Goal: Check status: Check status

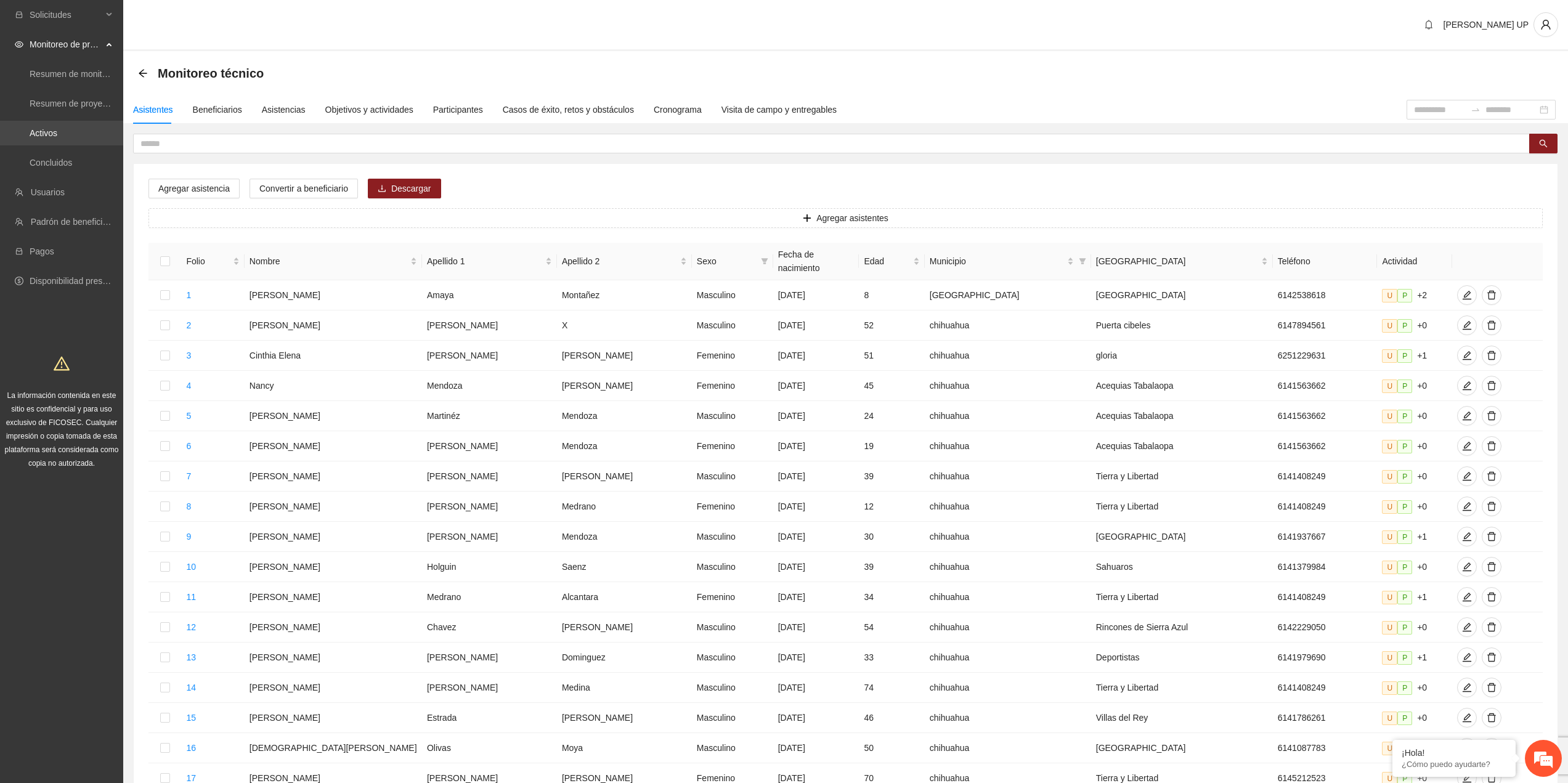
click at [57, 128] on link "Activos" at bounding box center [43, 133] width 27 height 10
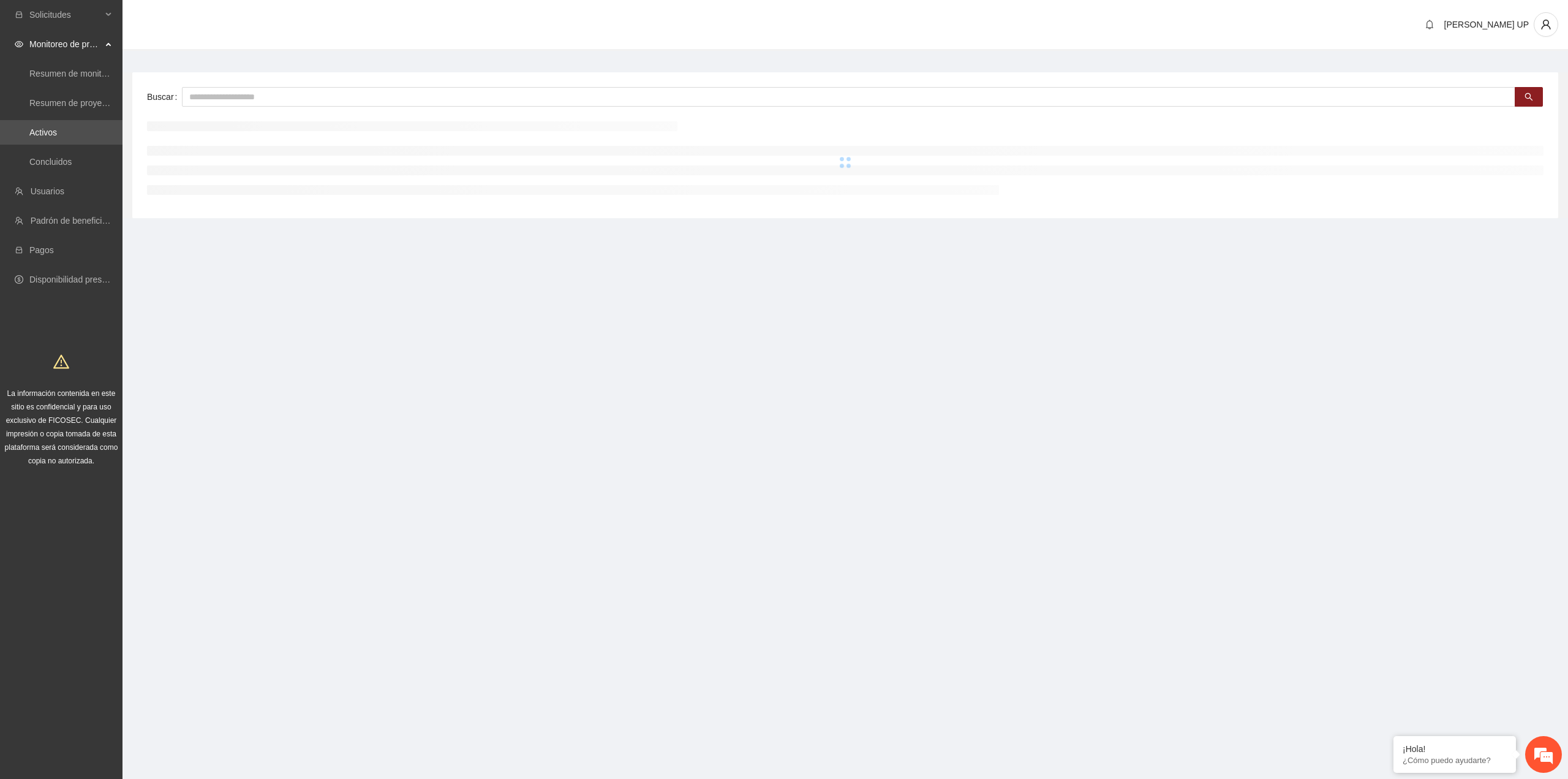
click at [57, 129] on link "Activos" at bounding box center [43, 132] width 27 height 10
click at [223, 104] on input "text" at bounding box center [848, 97] width 1334 height 20
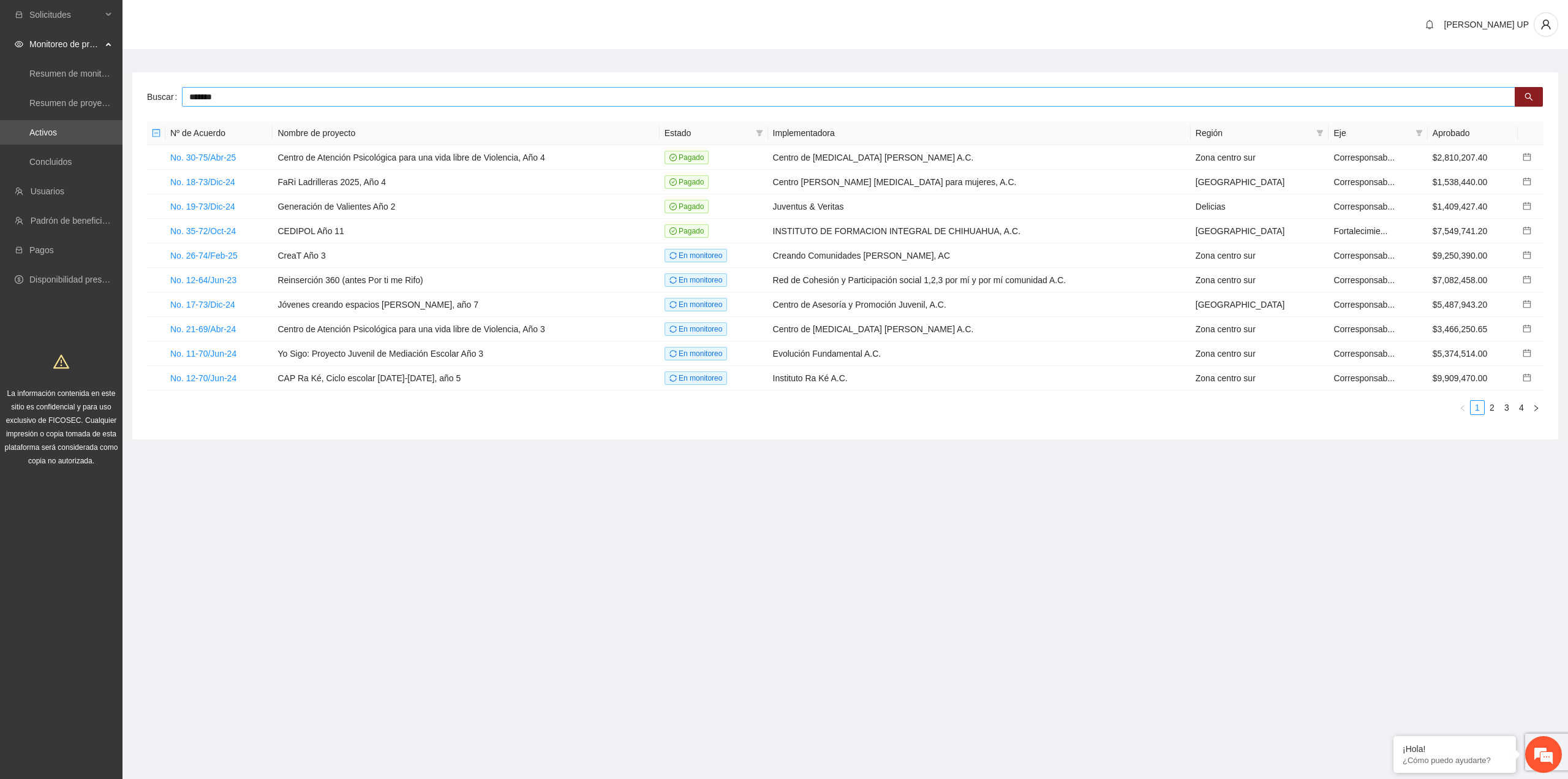
type input "*******"
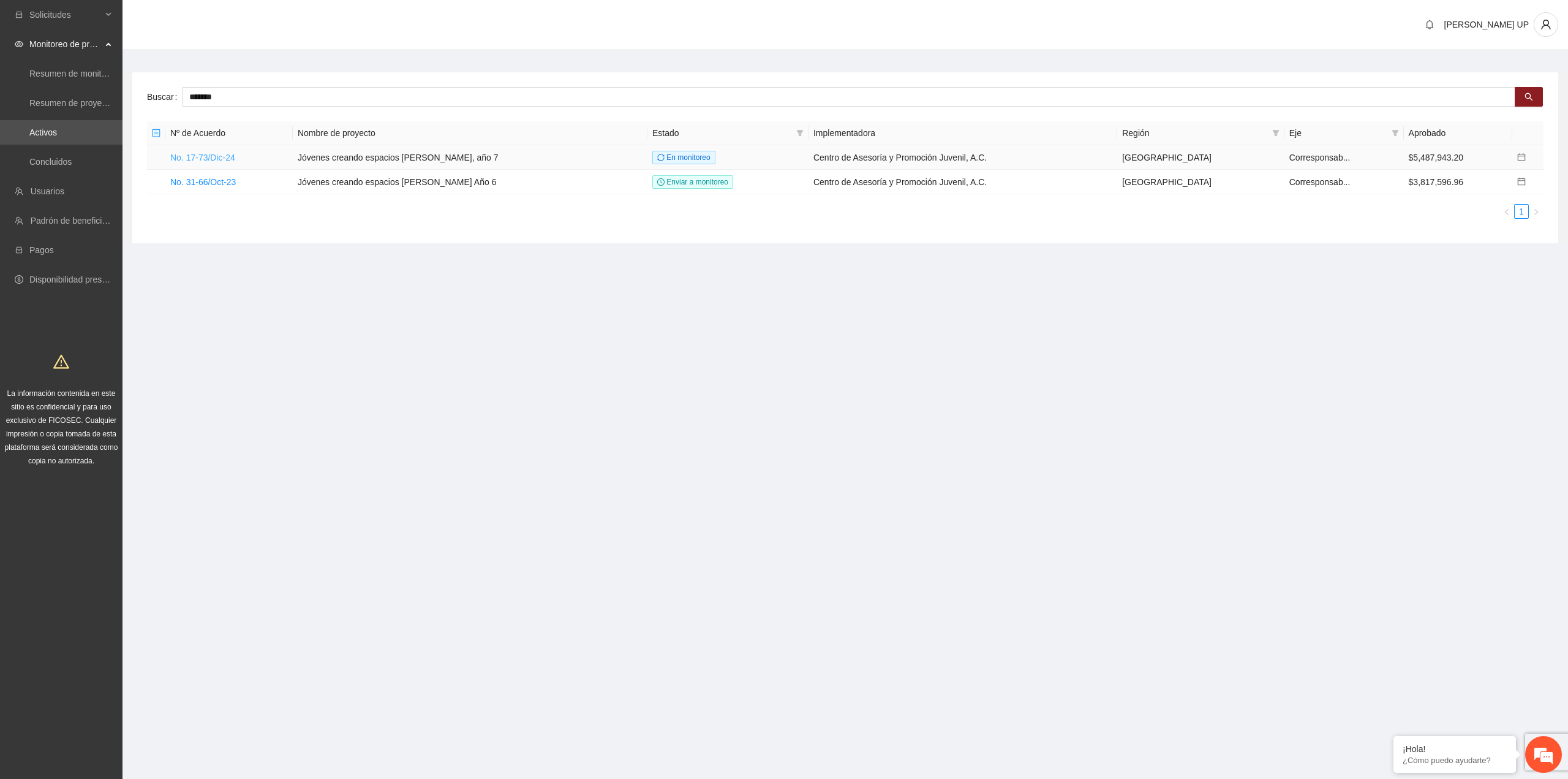
click at [183, 157] on link "No. 17-73/Dic-24" at bounding box center [203, 157] width 65 height 10
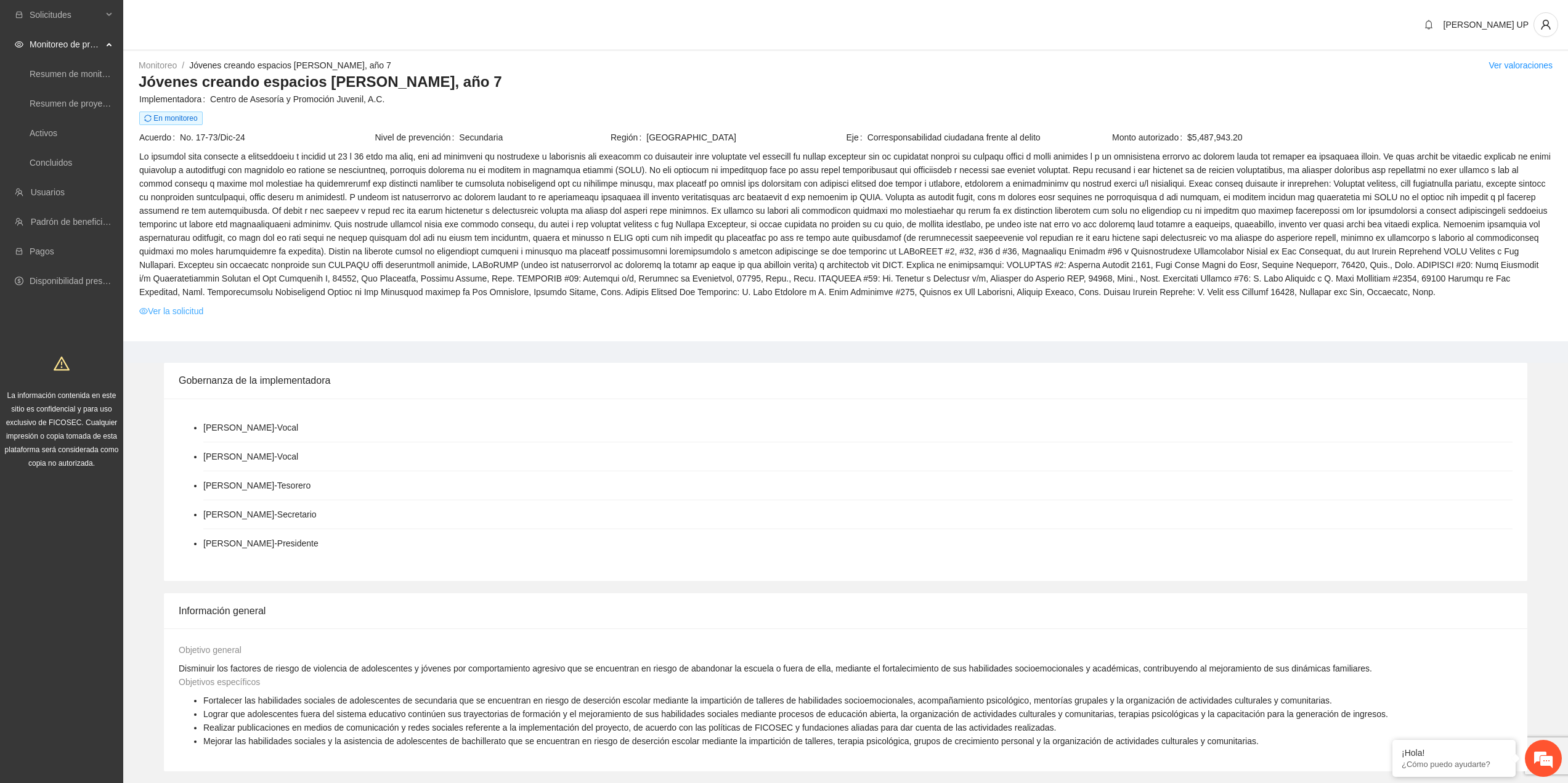
click at [190, 313] on link "Ver la solicitud" at bounding box center [172, 311] width 64 height 14
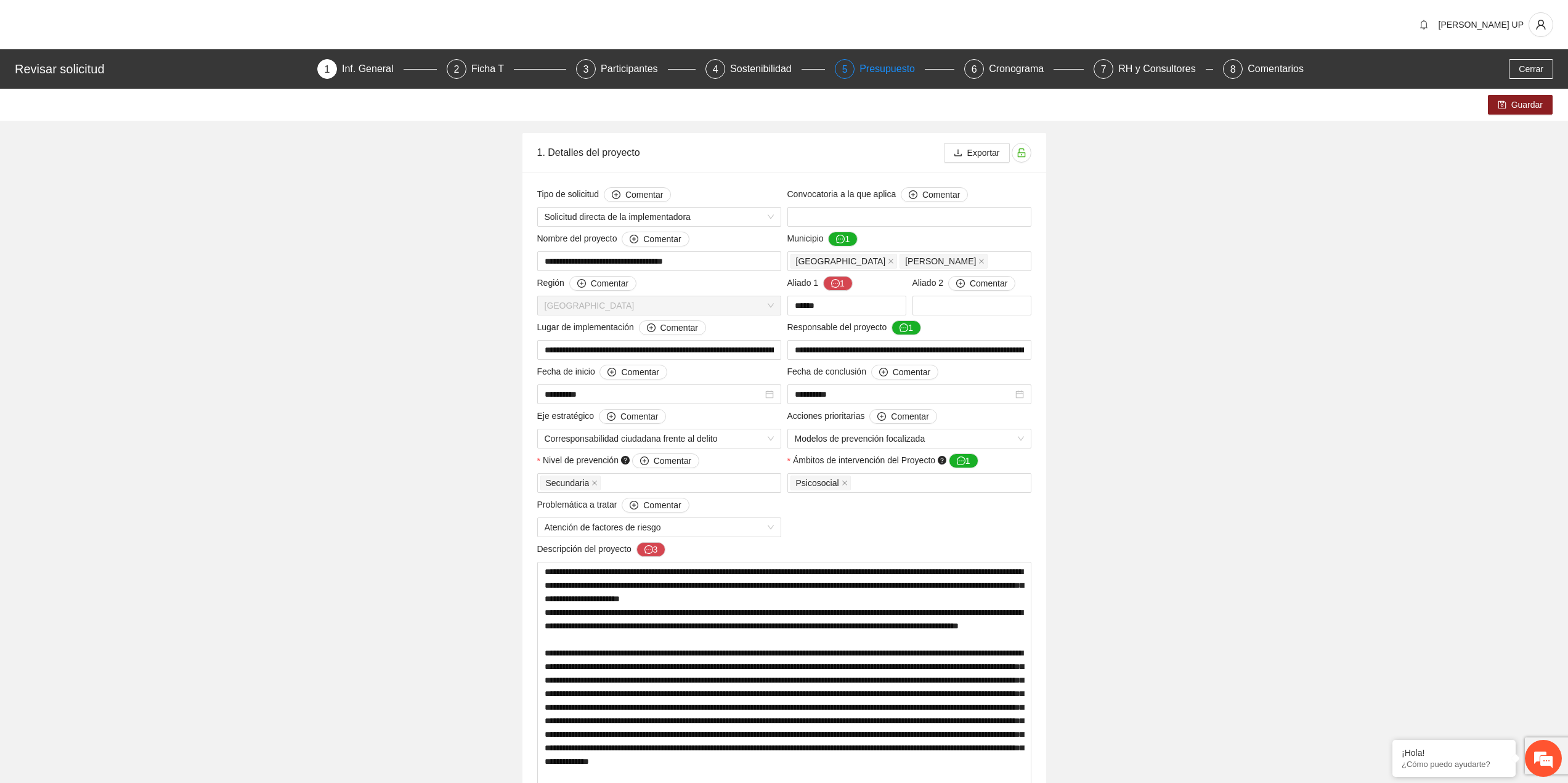
click at [898, 69] on div "Presupuesto" at bounding box center [892, 69] width 66 height 20
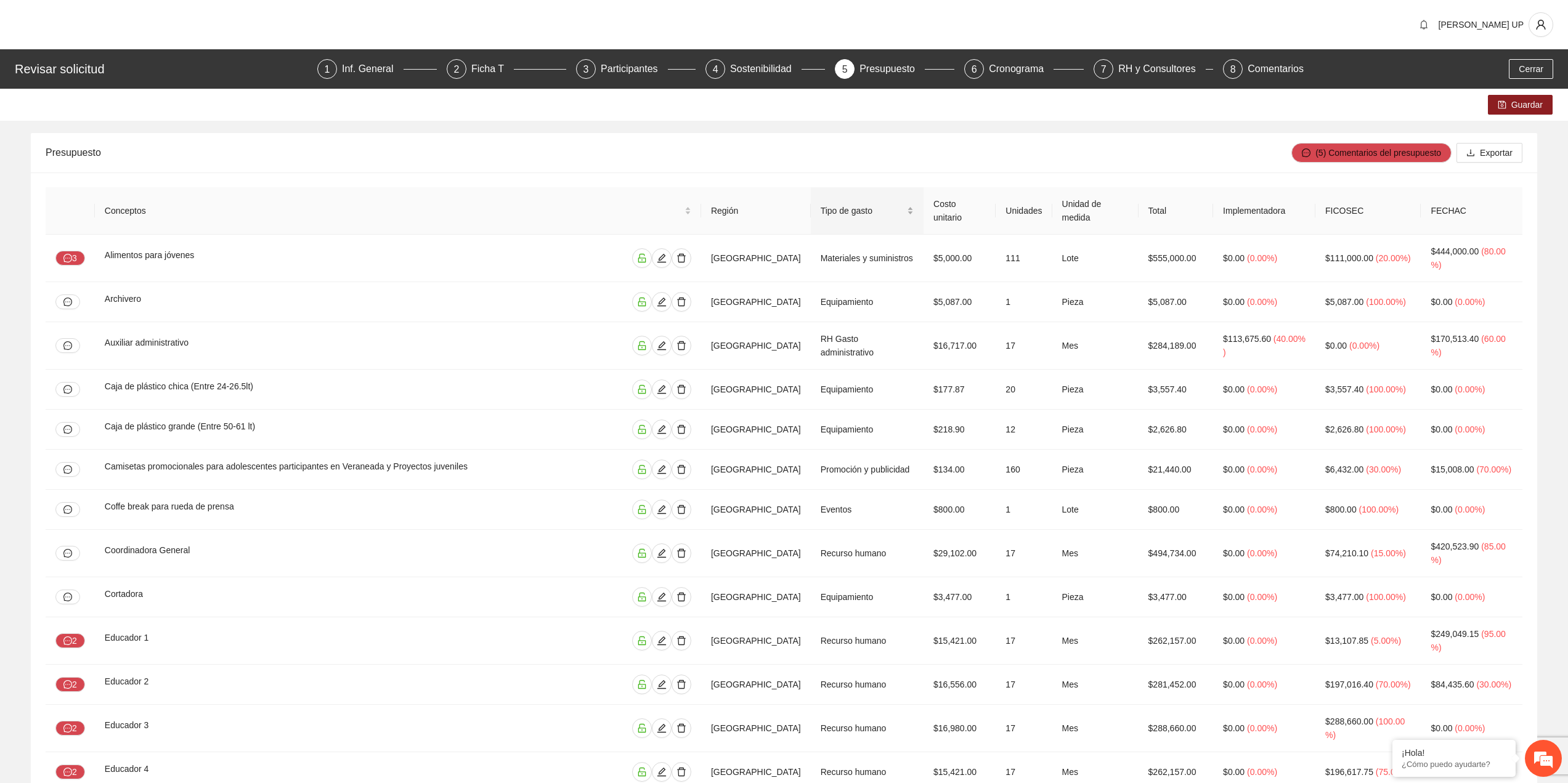
click at [867, 214] on span "Tipo de gasto" at bounding box center [863, 210] width 84 height 14
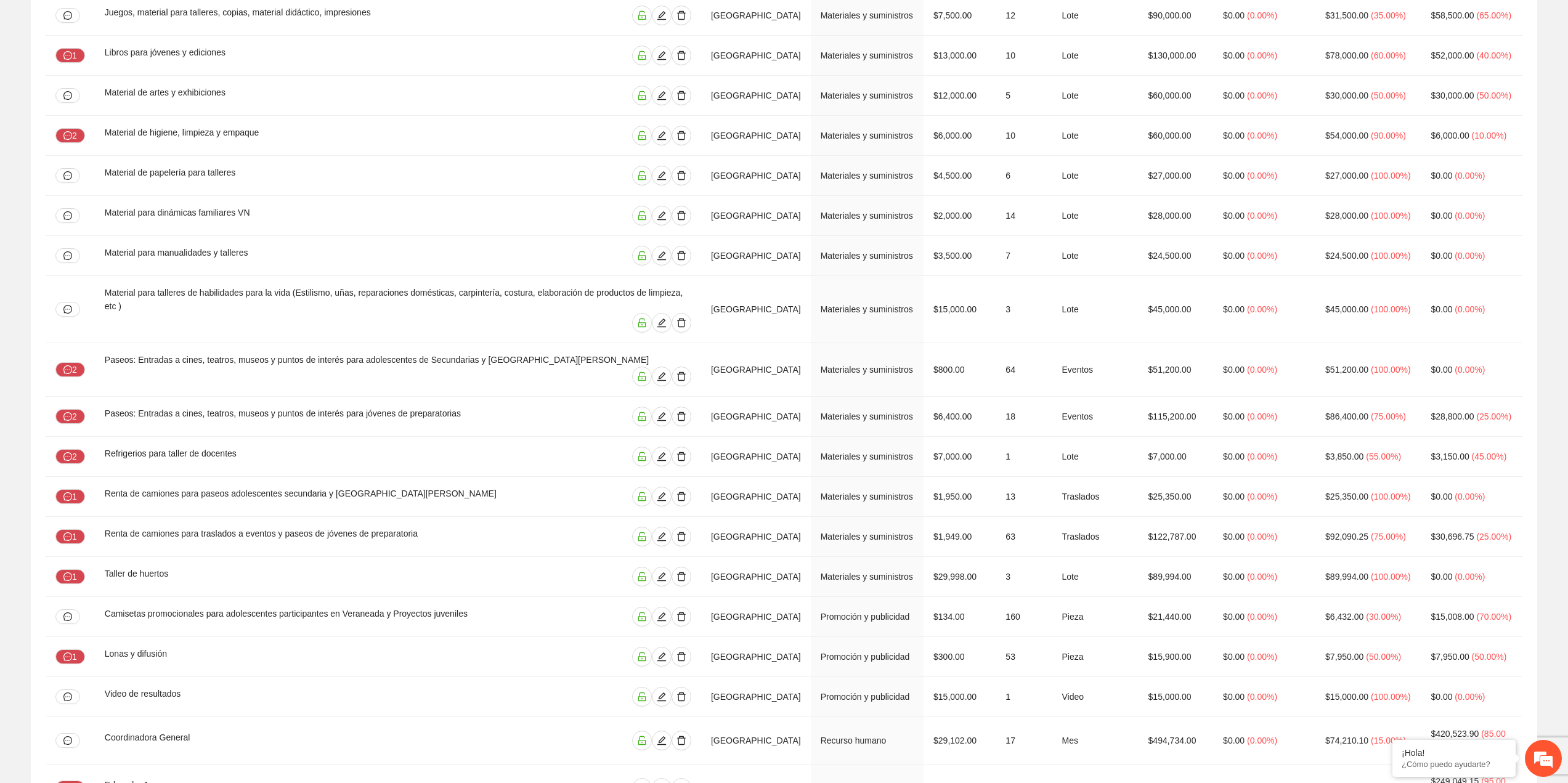
scroll to position [1830, 0]
